Goal: Use online tool/utility: Utilize a website feature to perform a specific function

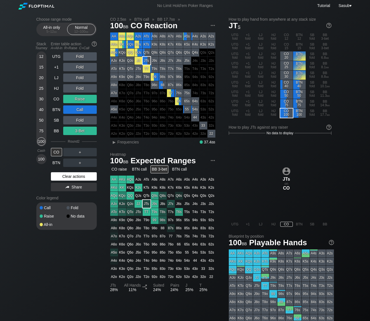
click at [75, 174] on div "Clear actions" at bounding box center [74, 176] width 46 height 8
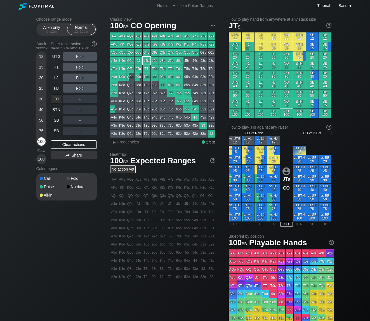
click at [43, 142] on div "100" at bounding box center [41, 141] width 8 height 8
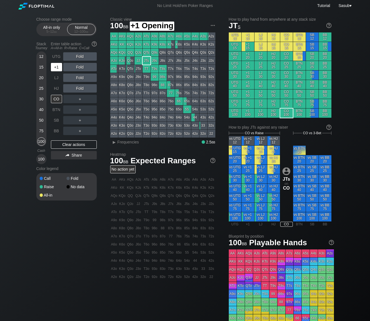
click at [54, 64] on div "+1" at bounding box center [56, 67] width 11 height 8
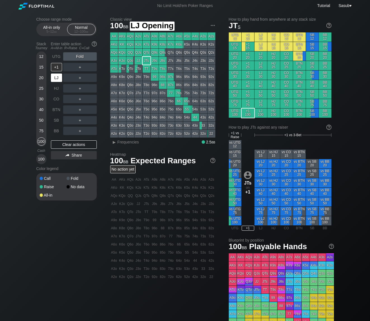
click at [53, 77] on div "LJ" at bounding box center [56, 78] width 11 height 8
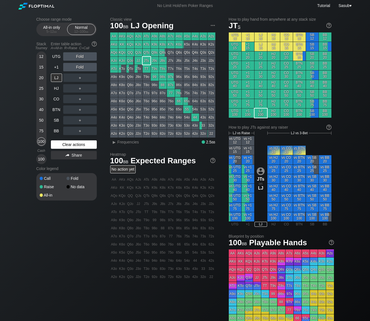
click at [73, 141] on div "Clear actions" at bounding box center [74, 145] width 46 height 8
click at [81, 89] on div "R ✕" at bounding box center [79, 88] width 11 height 8
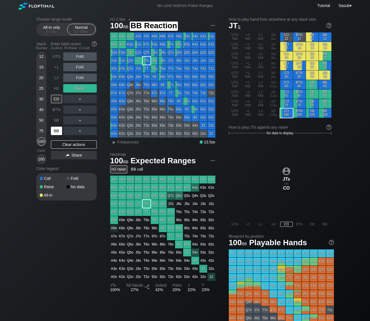
click at [55, 133] on div "BB" at bounding box center [56, 131] width 11 height 8
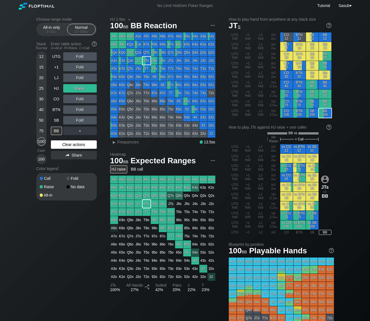
click at [69, 143] on div "Clear actions" at bounding box center [74, 145] width 46 height 8
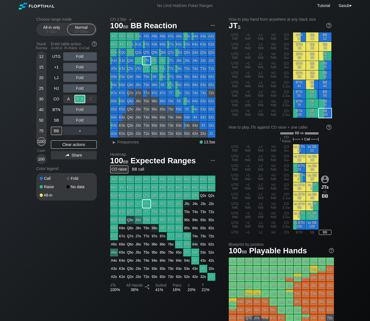
click at [79, 98] on div "R ✕" at bounding box center [79, 99] width 11 height 8
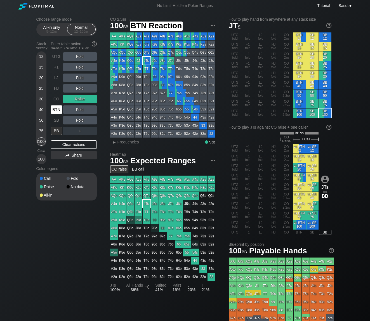
click at [55, 111] on div "BTN" at bounding box center [56, 110] width 11 height 8
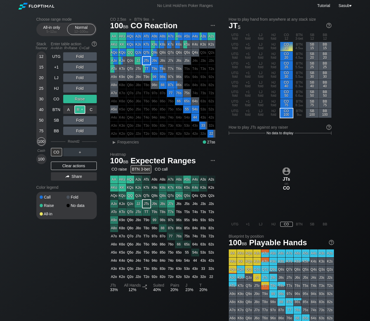
click at [78, 111] on div "R ✕" at bounding box center [79, 110] width 11 height 8
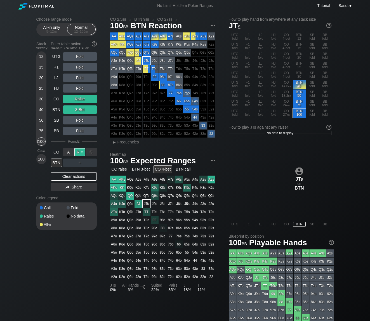
click at [80, 152] on div "R ✕" at bounding box center [79, 152] width 11 height 8
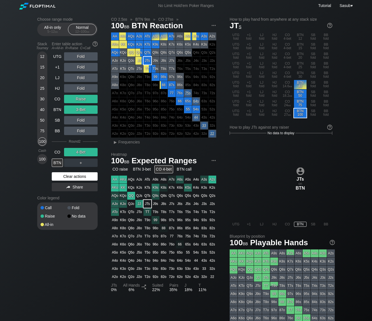
click at [68, 179] on div "Clear actions" at bounding box center [75, 176] width 46 height 8
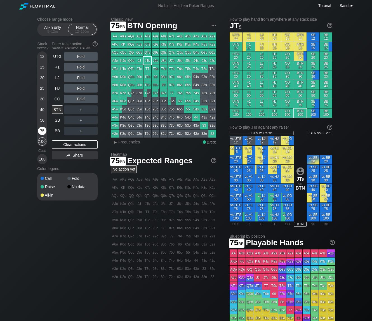
click at [44, 129] on div "75" at bounding box center [42, 131] width 8 height 8
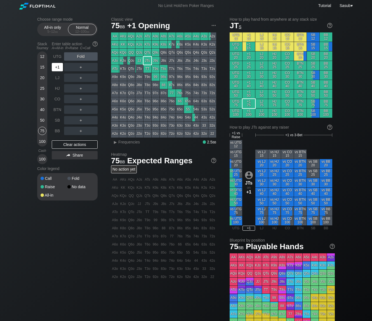
click at [59, 65] on div "+1" at bounding box center [57, 67] width 11 height 8
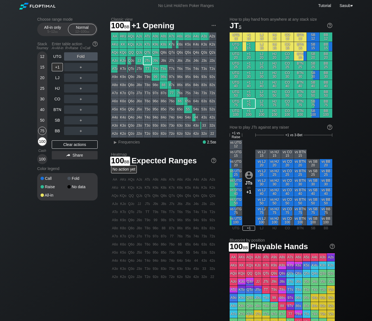
click at [41, 141] on div "100" at bounding box center [42, 141] width 8 height 8
click at [51, 55] on div "Stack Tourney Enter table action A=All-in R=Raise C=Call [PHONE_NUMBER] [PHONE_…" at bounding box center [67, 101] width 60 height 125
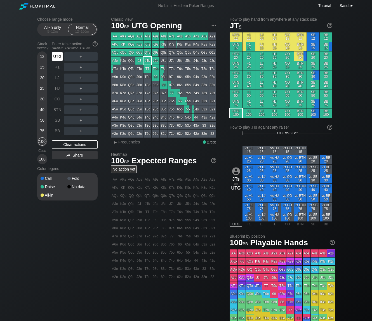
click at [55, 55] on div "UTG" at bounding box center [57, 56] width 11 height 8
click at [82, 55] on div "R ✕" at bounding box center [81, 56] width 11 height 8
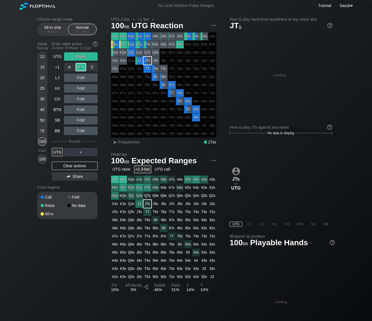
click at [80, 65] on div "R ✕" at bounding box center [81, 67] width 11 height 8
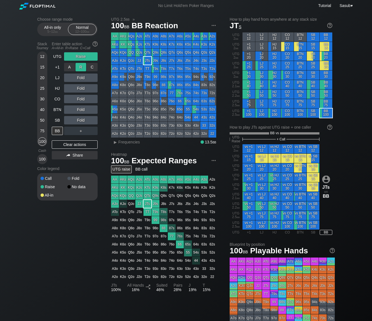
click at [80, 65] on div "R ✕" at bounding box center [81, 67] width 11 height 8
click at [78, 76] on div "R ✕" at bounding box center [81, 78] width 11 height 8
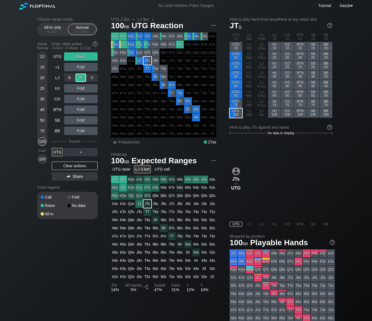
click at [78, 76] on div "R ✕" at bounding box center [81, 78] width 11 height 8
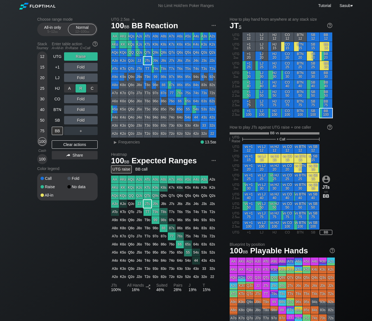
click at [79, 90] on div "R ✕" at bounding box center [81, 88] width 11 height 8
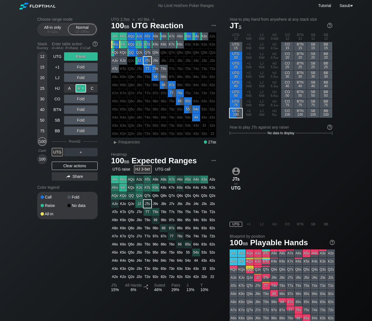
click at [79, 90] on div "R ✕" at bounding box center [81, 88] width 11 height 8
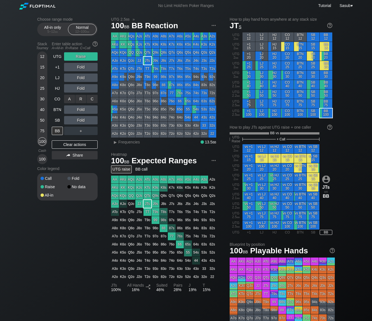
click at [79, 102] on div "R ✕" at bounding box center [81, 99] width 11 height 8
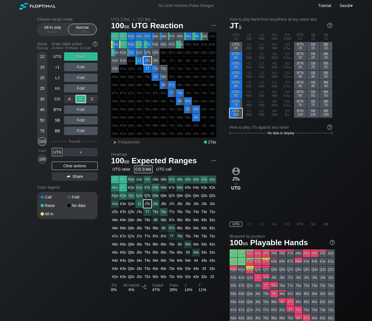
click at [79, 102] on div "R ✕" at bounding box center [81, 99] width 11 height 8
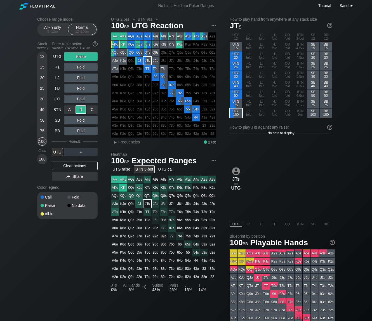
click at [81, 109] on div "R ✕" at bounding box center [81, 110] width 11 height 8
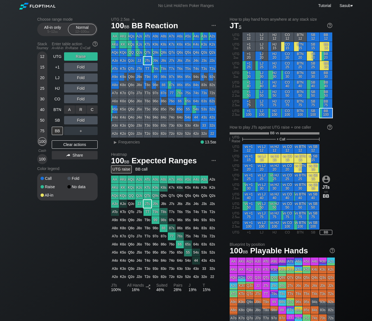
click at [81, 109] on div "R ✕" at bounding box center [81, 110] width 11 height 8
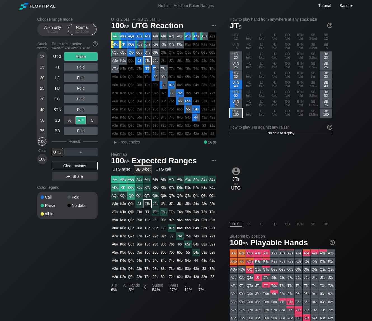
click at [78, 118] on div "R ✕" at bounding box center [81, 120] width 11 height 8
drag, startPoint x: 79, startPoint y: 117, endPoint x: 79, endPoint y: 114, distance: 3.1
click at [79, 116] on div "R ✕" at bounding box center [81, 120] width 11 height 8
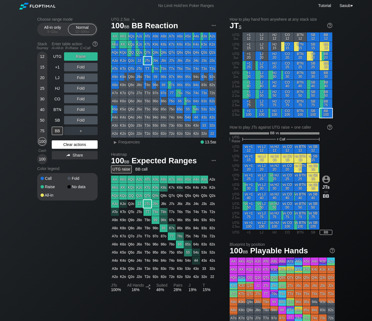
click at [81, 146] on div "Clear actions" at bounding box center [75, 145] width 46 height 8
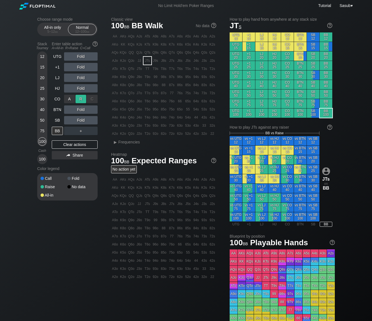
click at [80, 100] on div "R ✕" at bounding box center [81, 99] width 11 height 8
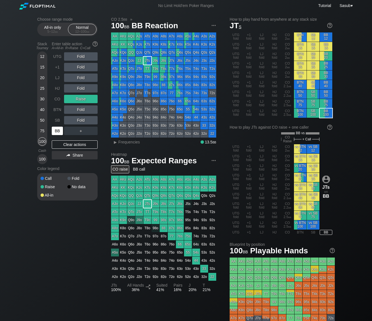
click at [62, 128] on div "BB" at bounding box center [57, 131] width 11 height 8
click at [74, 144] on div "Clear actions" at bounding box center [75, 145] width 46 height 8
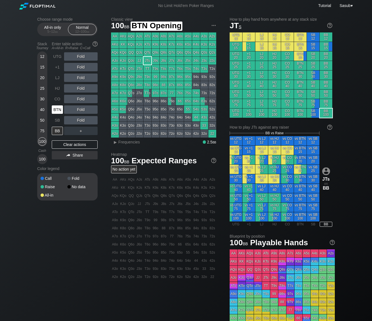
click at [59, 108] on div "BTN" at bounding box center [57, 110] width 11 height 8
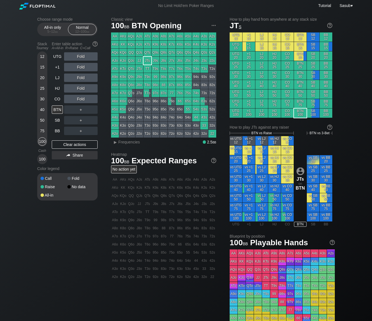
click at [45, 132] on div "75" at bounding box center [42, 131] width 8 height 8
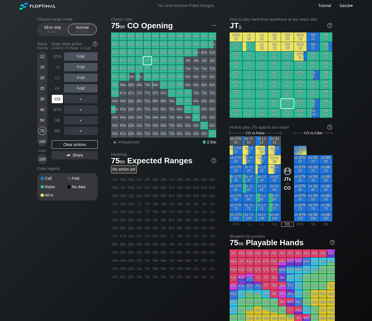
click at [60, 99] on div "CO" at bounding box center [57, 99] width 11 height 8
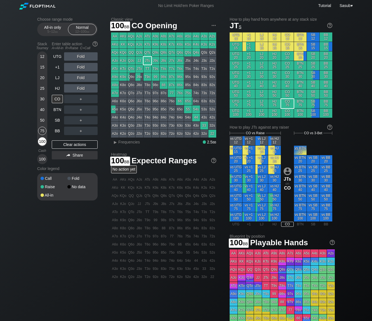
click at [43, 142] on div "100" at bounding box center [42, 141] width 8 height 8
click at [83, 88] on div "Fold" at bounding box center [81, 88] width 34 height 8
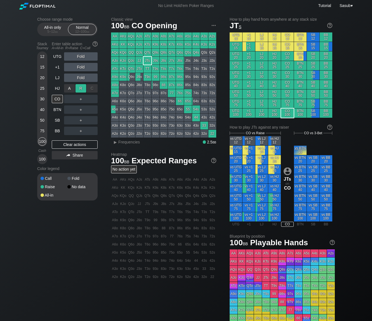
click at [81, 88] on div "R ✕" at bounding box center [81, 88] width 11 height 8
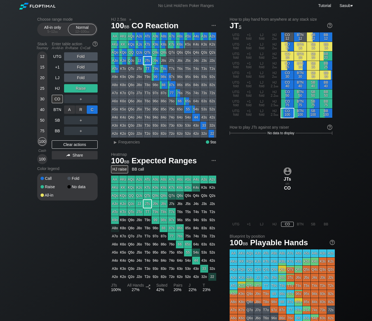
click at [92, 110] on div "C ✕" at bounding box center [92, 110] width 11 height 8
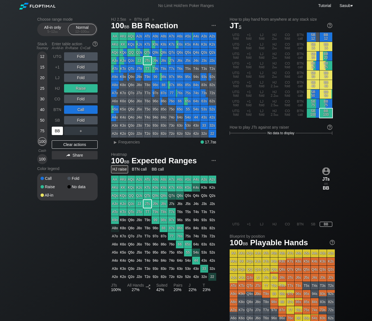
click at [61, 131] on div "BB" at bounding box center [57, 131] width 11 height 8
click at [68, 143] on div "Clear actions" at bounding box center [75, 145] width 46 height 8
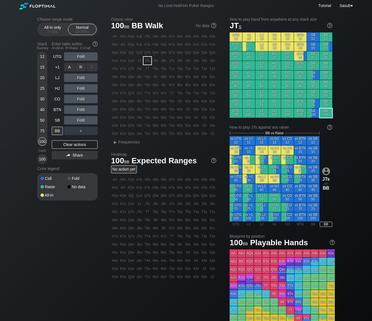
click at [87, 65] on div "A ✕ R ✕ C ✕ Fold" at bounding box center [81, 67] width 34 height 8
click at [80, 67] on div "R ✕" at bounding box center [81, 67] width 11 height 8
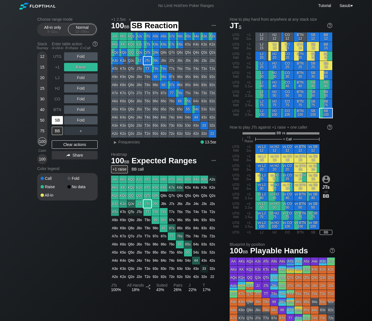
click at [60, 122] on div "SB" at bounding box center [57, 120] width 11 height 8
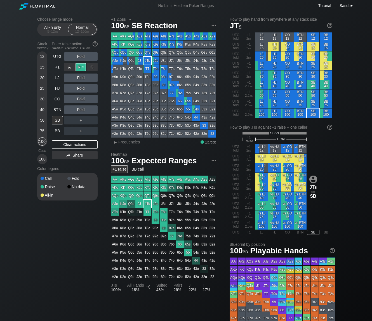
click at [80, 68] on div "R ✕" at bounding box center [81, 67] width 11 height 8
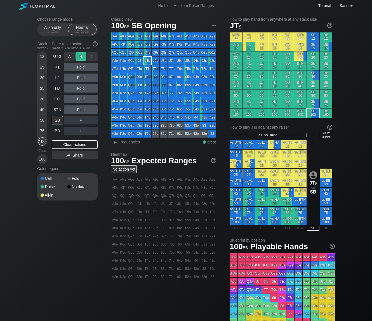
click at [81, 57] on div "R ✕" at bounding box center [81, 56] width 11 height 8
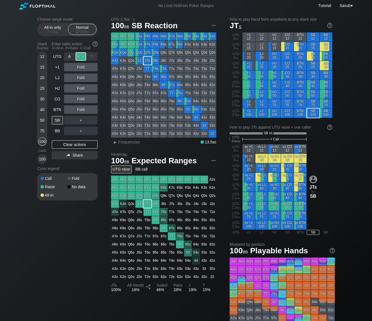
click at [81, 57] on div "R ✕" at bounding box center [81, 56] width 11 height 8
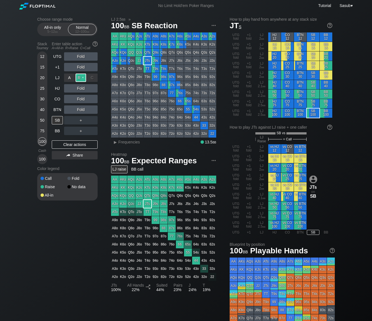
click at [79, 77] on div "R ✕" at bounding box center [81, 78] width 11 height 8
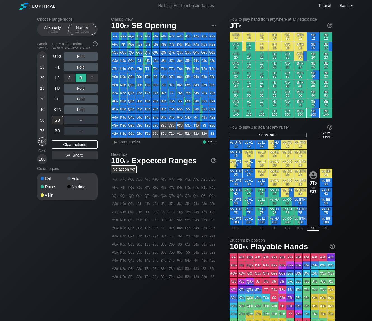
click at [79, 77] on div "R ✕" at bounding box center [81, 78] width 11 height 8
click at [81, 86] on div "R ✕" at bounding box center [81, 88] width 11 height 8
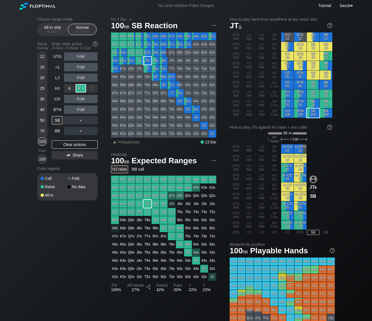
click at [79, 87] on div "R ✕" at bounding box center [81, 88] width 11 height 8
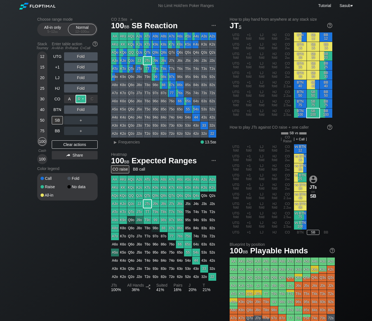
click at [78, 100] on div "R ✕" at bounding box center [81, 99] width 11 height 8
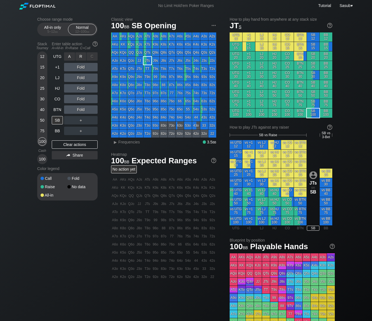
click at [83, 56] on div "R ✕" at bounding box center [81, 56] width 11 height 8
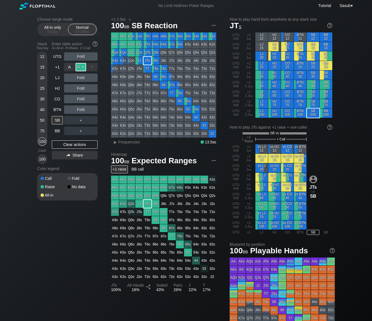
click at [80, 71] on div "R ✕" at bounding box center [81, 67] width 11 height 8
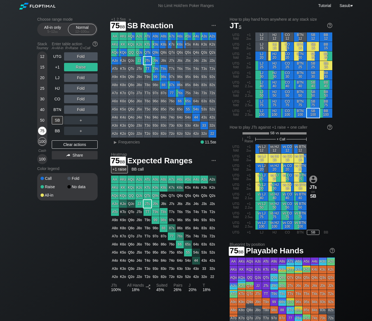
click at [44, 132] on div "75" at bounding box center [42, 131] width 8 height 8
click at [84, 67] on div "Raise" at bounding box center [81, 67] width 34 height 8
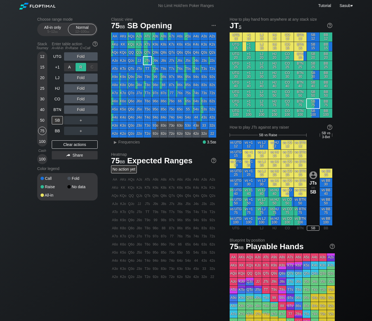
click at [83, 67] on div "R ✕" at bounding box center [81, 67] width 11 height 8
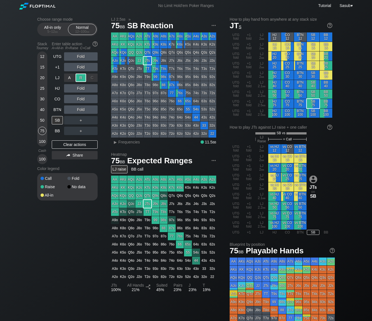
click at [81, 78] on div "R ✕" at bounding box center [81, 78] width 11 height 8
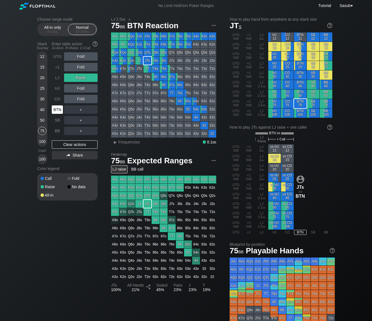
click at [54, 108] on div "BTN" at bounding box center [57, 110] width 11 height 8
click at [70, 146] on div "Clear actions" at bounding box center [75, 145] width 46 height 8
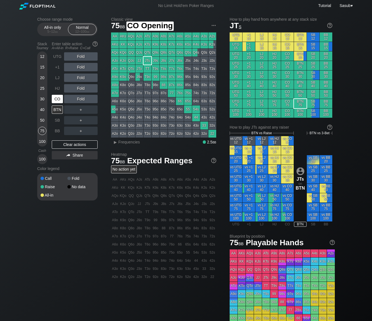
click at [58, 96] on div "CO" at bounding box center [57, 99] width 11 height 8
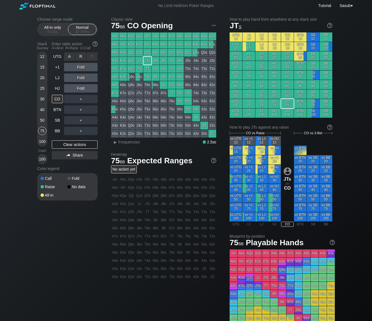
click at [82, 57] on div "A ✕ R ✕ C ✕ Fold" at bounding box center [81, 56] width 34 height 8
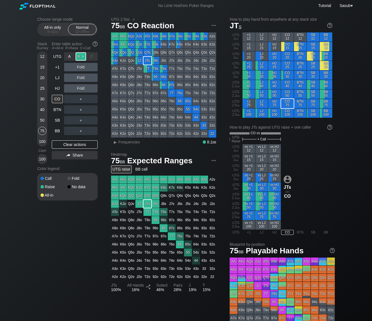
click at [82, 57] on div "R ✕" at bounding box center [81, 56] width 11 height 8
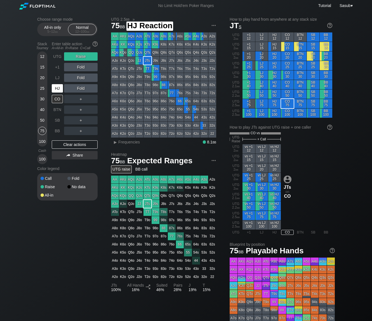
click at [58, 88] on div "HJ" at bounding box center [57, 88] width 11 height 8
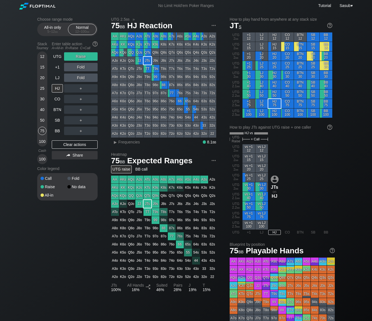
click at [41, 119] on div "50" at bounding box center [42, 120] width 8 height 8
click at [43, 129] on div "75" at bounding box center [42, 131] width 8 height 8
click at [48, 148] on div "Cash" at bounding box center [42, 151] width 15 height 8
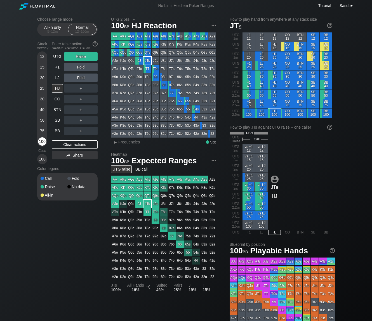
click at [39, 139] on div "100" at bounding box center [42, 141] width 8 height 8
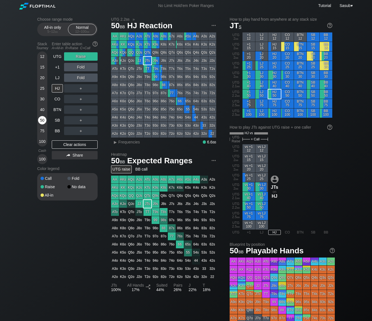
click at [42, 119] on div "50" at bounding box center [42, 120] width 8 height 8
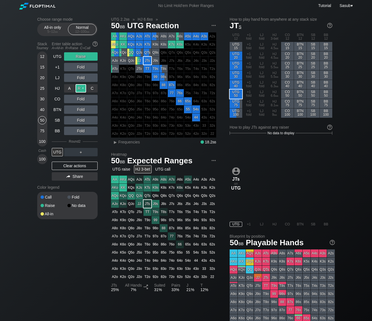
click at [81, 88] on div "R ✕" at bounding box center [81, 88] width 11 height 8
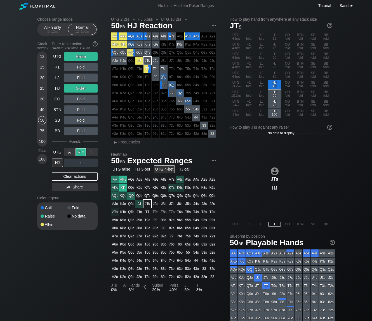
click at [80, 152] on div "R ✕" at bounding box center [81, 152] width 11 height 8
click at [62, 174] on div "Clear actions" at bounding box center [75, 176] width 46 height 8
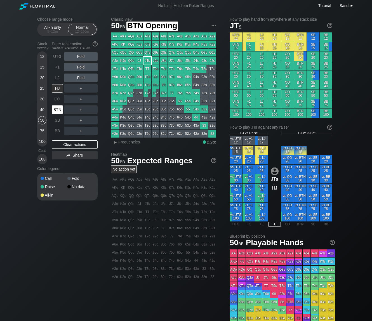
click at [60, 109] on div "BTN" at bounding box center [57, 110] width 11 height 8
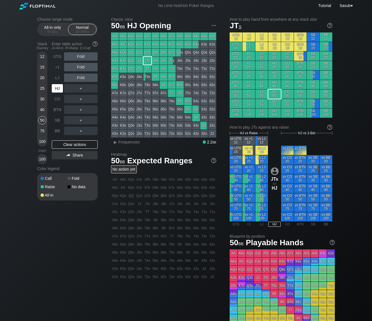
click at [62, 90] on div "HJ" at bounding box center [57, 88] width 11 height 8
drag, startPoint x: 43, startPoint y: 121, endPoint x: 46, endPoint y: 115, distance: 5.9
click at [43, 121] on div "50" at bounding box center [42, 120] width 8 height 8
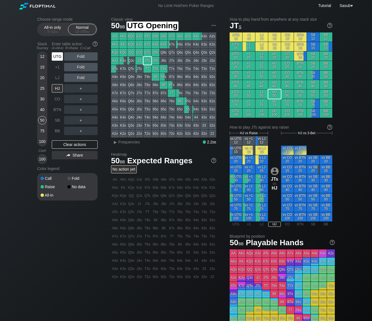
click at [59, 55] on div "UTG" at bounding box center [57, 56] width 11 height 8
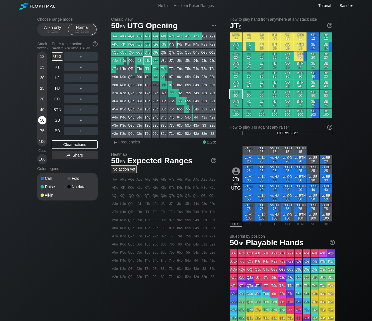
click at [41, 121] on div "50" at bounding box center [42, 120] width 8 height 8
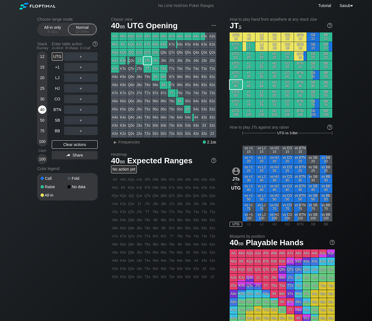
click at [42, 110] on div "40" at bounding box center [42, 110] width 8 height 8
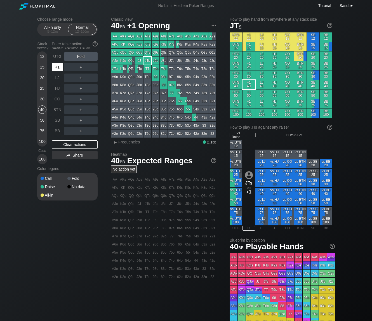
click at [58, 69] on div "+1" at bounding box center [57, 67] width 11 height 8
click at [79, 65] on div "＋" at bounding box center [81, 67] width 34 height 8
click at [80, 69] on div "R ✕" at bounding box center [81, 67] width 11 height 8
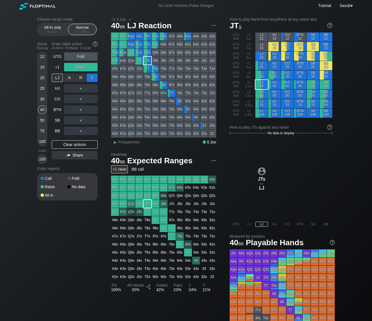
click at [91, 79] on div "C ✕" at bounding box center [92, 78] width 11 height 8
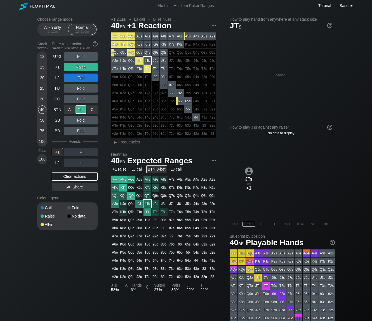
click at [81, 111] on div "R ✕" at bounding box center [81, 110] width 11 height 8
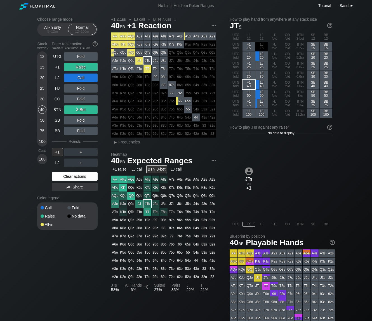
click at [65, 175] on div "Clear actions" at bounding box center [75, 176] width 46 height 8
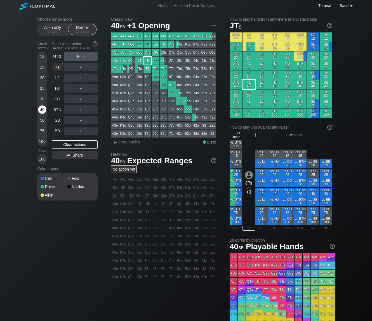
click at [42, 107] on div "40" at bounding box center [42, 110] width 8 height 8
click at [78, 85] on div "R ✕" at bounding box center [81, 88] width 11 height 8
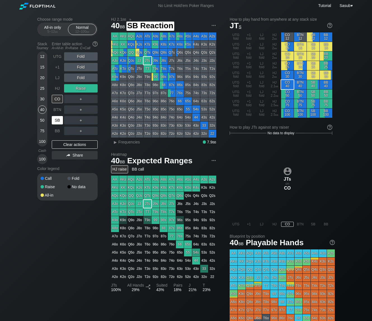
click at [59, 123] on div "SB" at bounding box center [57, 120] width 11 height 8
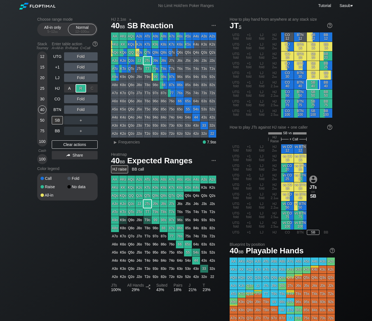
click at [85, 90] on div "R ✕" at bounding box center [81, 88] width 11 height 8
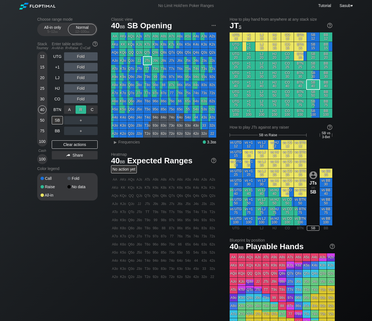
click at [84, 107] on div "R ✕" at bounding box center [81, 110] width 11 height 8
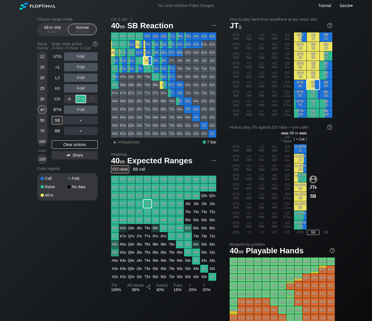
click at [84, 98] on div "R ✕" at bounding box center [81, 99] width 11 height 8
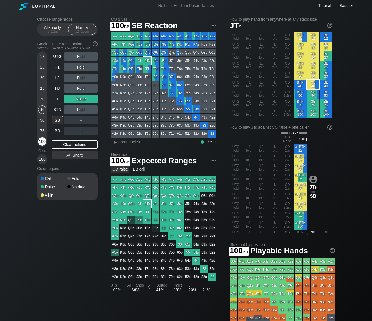
click at [39, 144] on div "100" at bounding box center [42, 141] width 8 height 8
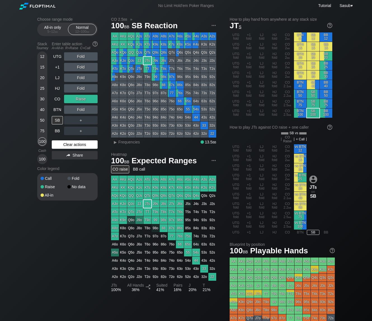
click at [63, 143] on div "Clear actions" at bounding box center [75, 145] width 46 height 8
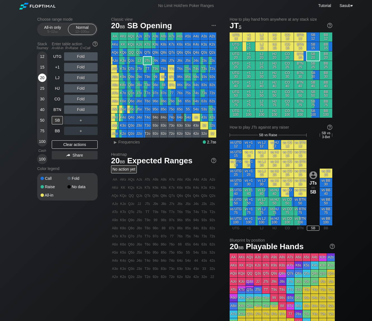
click at [44, 77] on div "20" at bounding box center [42, 78] width 8 height 8
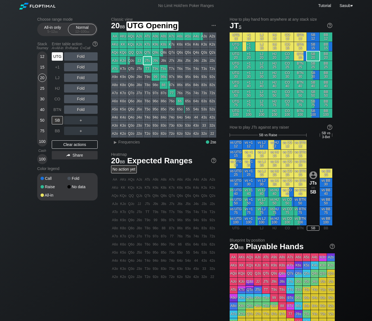
click at [62, 58] on div "UTG" at bounding box center [57, 56] width 11 height 8
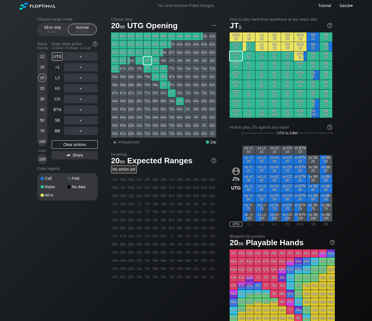
click at [42, 67] on div "15" at bounding box center [42, 67] width 8 height 8
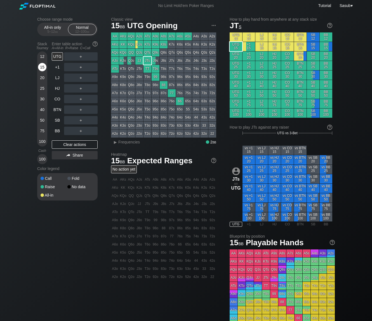
click at [43, 69] on div "15" at bounding box center [42, 67] width 8 height 8
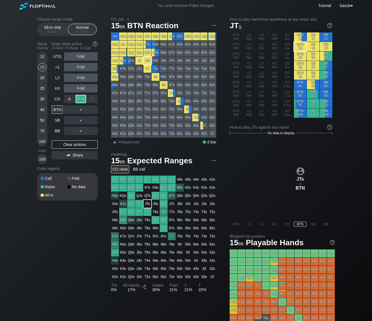
click at [83, 100] on div "R ✕" at bounding box center [81, 99] width 11 height 8
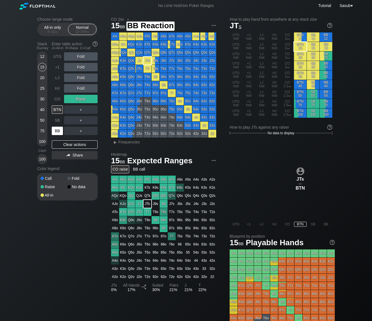
click at [55, 128] on div "BB" at bounding box center [57, 131] width 11 height 8
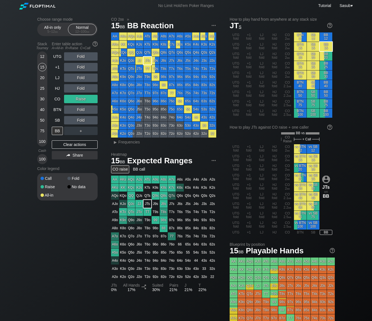
drag, startPoint x: 82, startPoint y: 144, endPoint x: 76, endPoint y: 136, distance: 9.6
click at [82, 144] on div "Clear actions" at bounding box center [75, 145] width 46 height 8
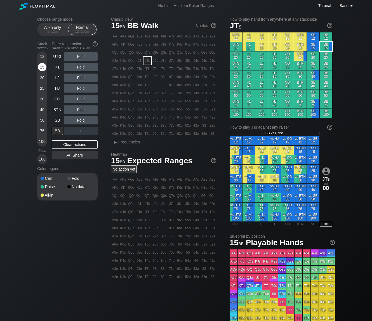
click at [41, 66] on div "15" at bounding box center [42, 67] width 8 height 8
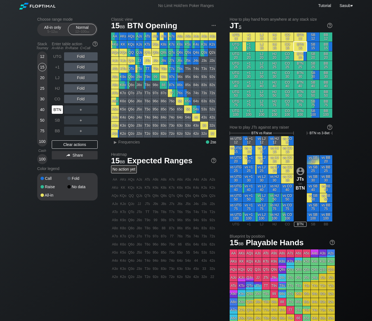
click at [59, 110] on div "BTN" at bounding box center [57, 110] width 11 height 8
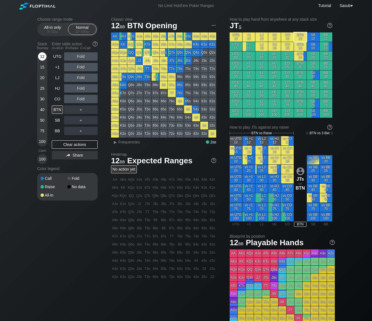
click at [44, 56] on div "12" at bounding box center [42, 56] width 8 height 8
click at [95, 110] on div "C ✕" at bounding box center [92, 110] width 11 height 8
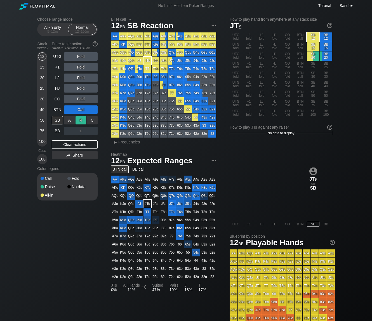
click at [83, 121] on div "R ✕" at bounding box center [81, 120] width 11 height 8
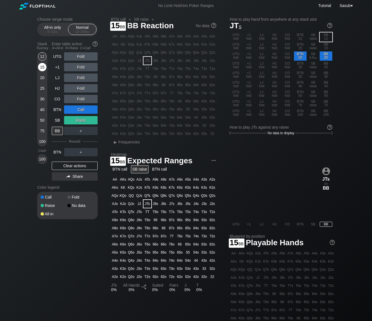
click at [45, 65] on div "15" at bounding box center [42, 67] width 8 height 8
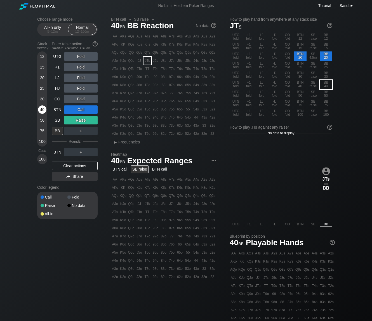
click at [43, 113] on div "40" at bounding box center [42, 110] width 8 height 8
click at [68, 165] on div "Clear actions" at bounding box center [75, 166] width 46 height 8
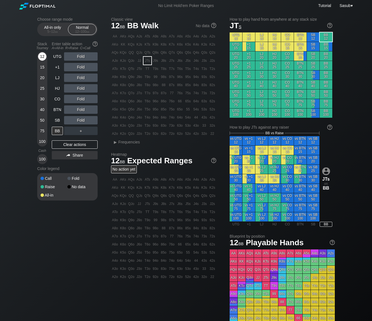
click at [45, 56] on div "12" at bounding box center [42, 56] width 8 height 8
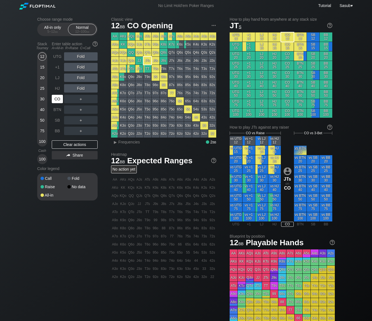
click at [63, 101] on div "CO" at bounding box center [58, 99] width 12 height 11
click at [73, 147] on div "Clear actions" at bounding box center [75, 145] width 46 height 8
click at [79, 67] on div "R ✕" at bounding box center [81, 67] width 11 height 8
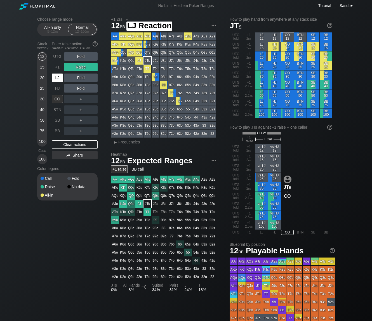
click at [59, 79] on div "LJ" at bounding box center [57, 78] width 11 height 8
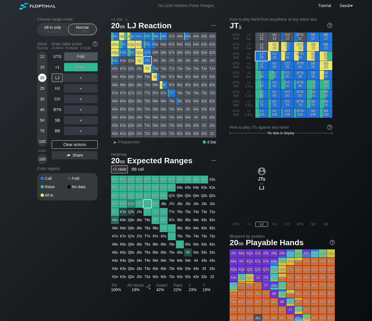
click at [41, 78] on div "20" at bounding box center [42, 78] width 8 height 8
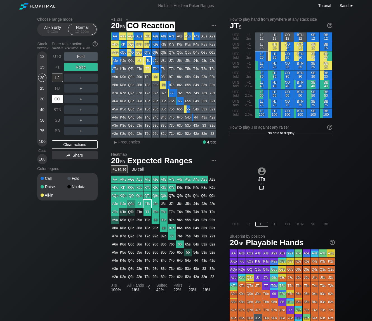
click at [59, 100] on div "CO" at bounding box center [57, 99] width 11 height 8
